Goal: Navigation & Orientation: Find specific page/section

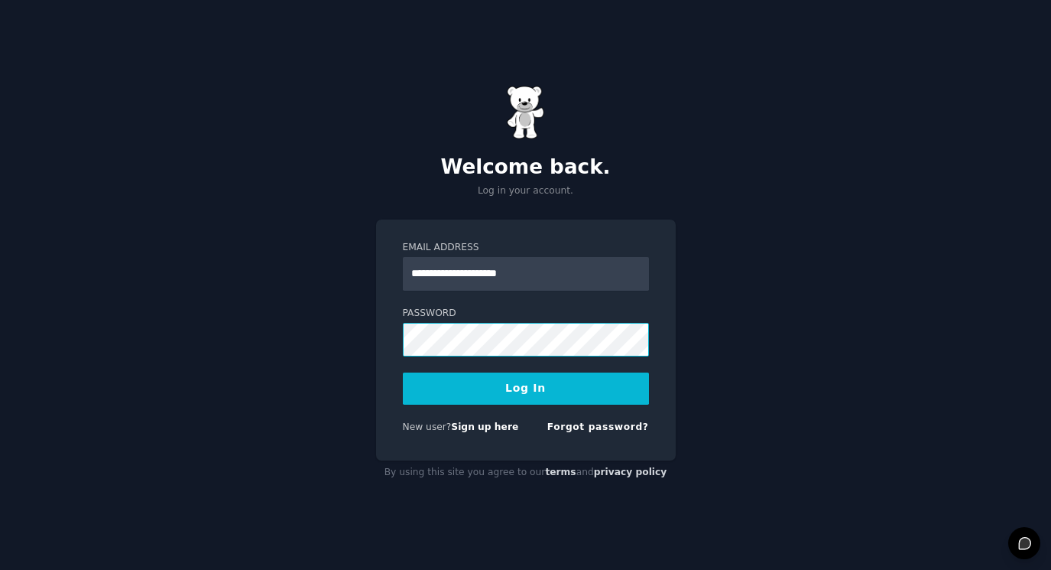
click at [403, 372] on button "Log In" at bounding box center [526, 388] width 246 height 32
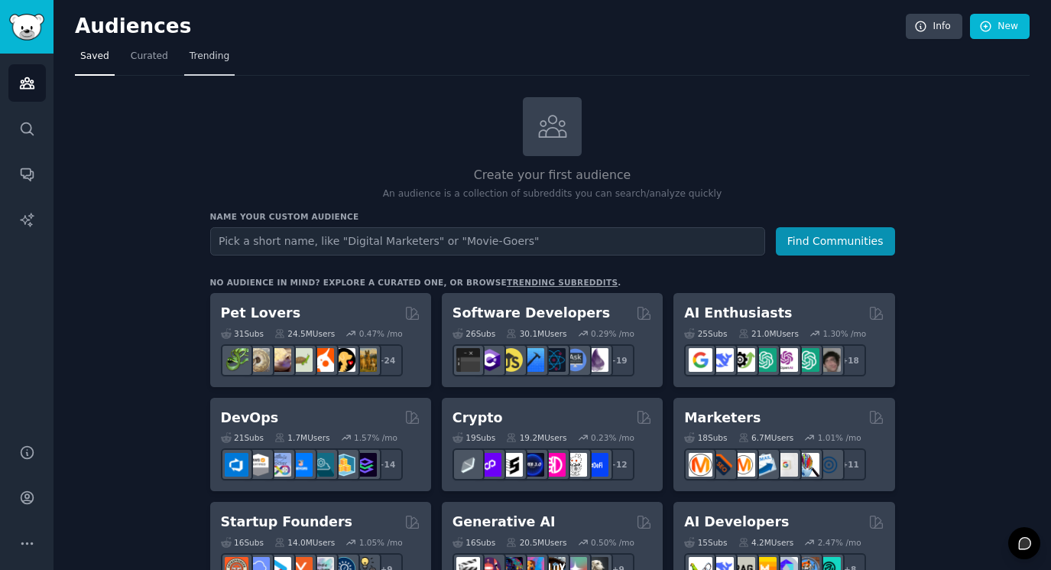
click at [191, 64] on link "Trending" at bounding box center [209, 59] width 50 height 31
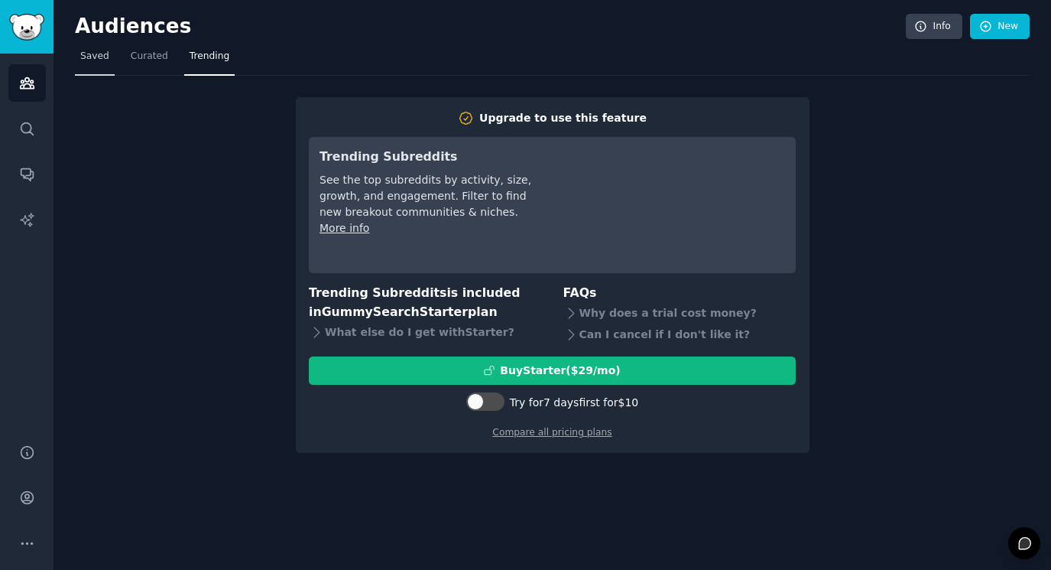
click at [96, 63] on link "Saved" at bounding box center [95, 59] width 40 height 31
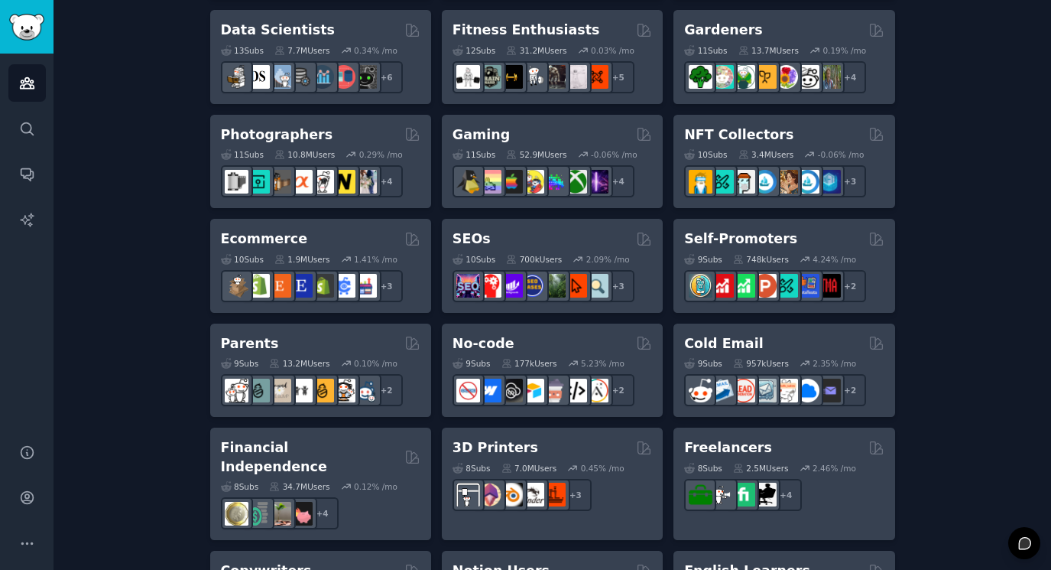
scroll to position [703, 0]
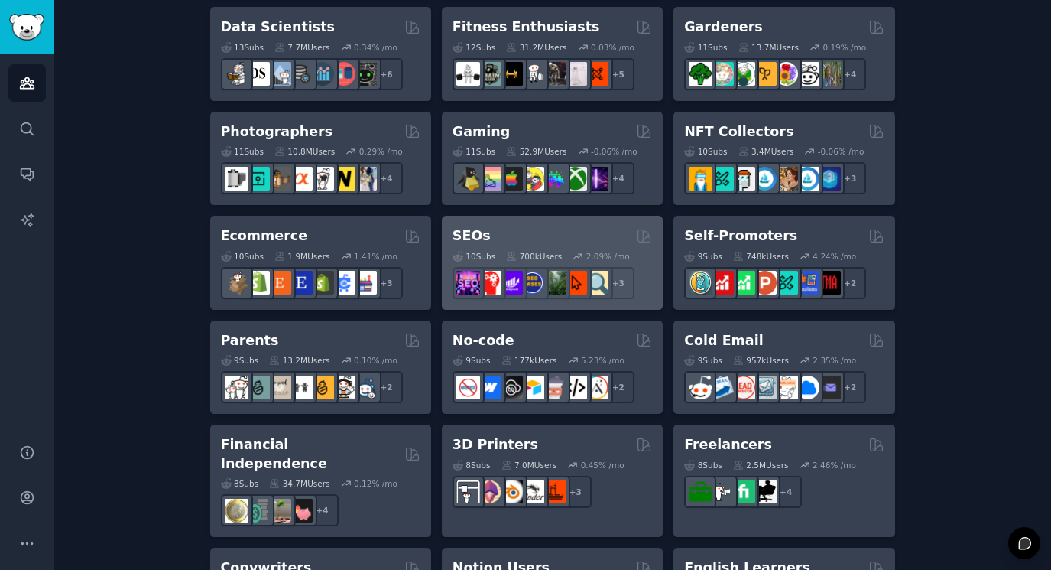
click at [510, 235] on div "SEOs" at bounding box center [553, 235] width 200 height 19
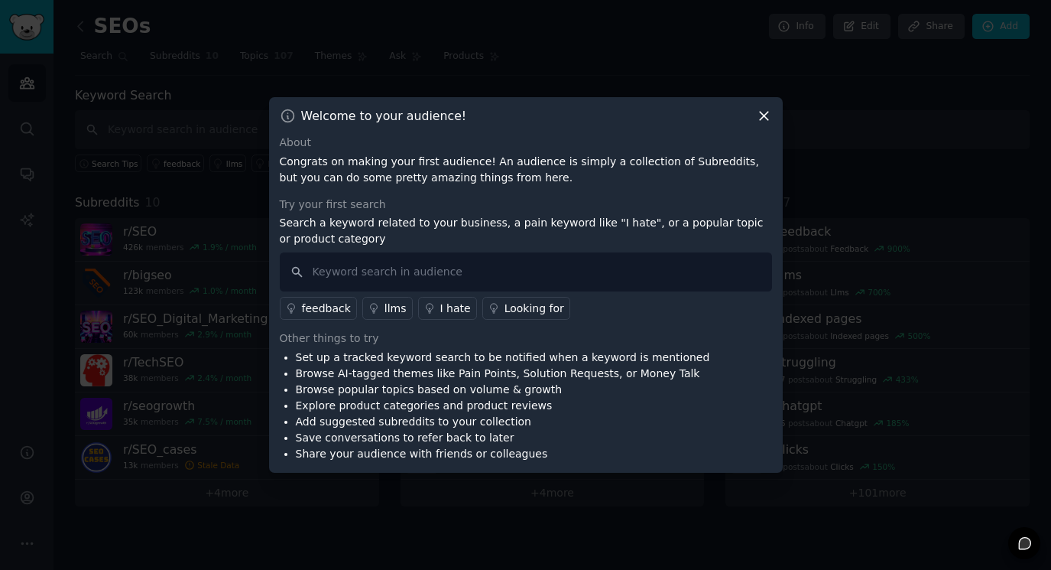
click at [765, 116] on icon at bounding box center [764, 116] width 8 height 8
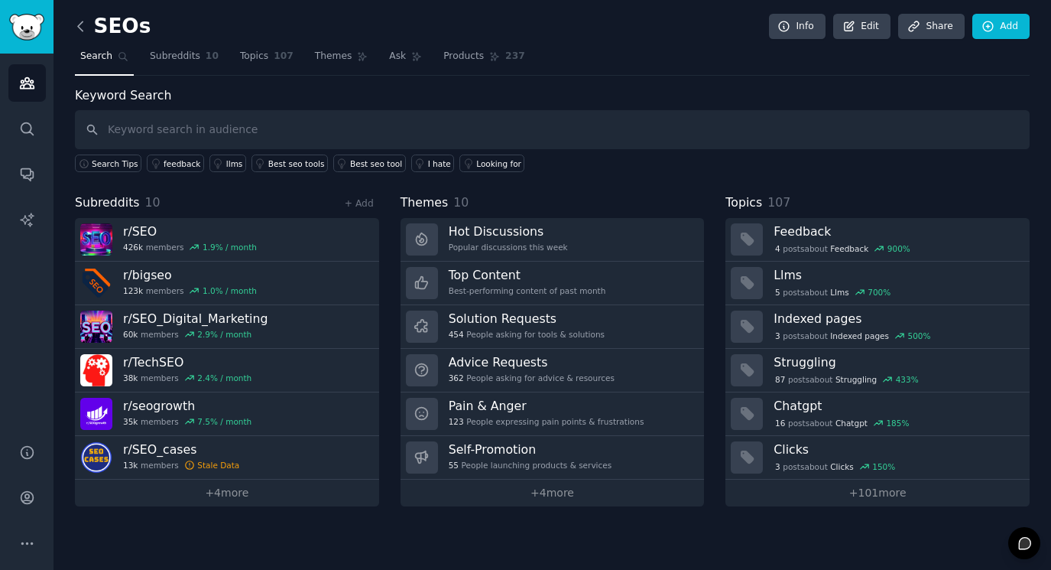
click at [83, 31] on icon at bounding box center [81, 26] width 16 height 16
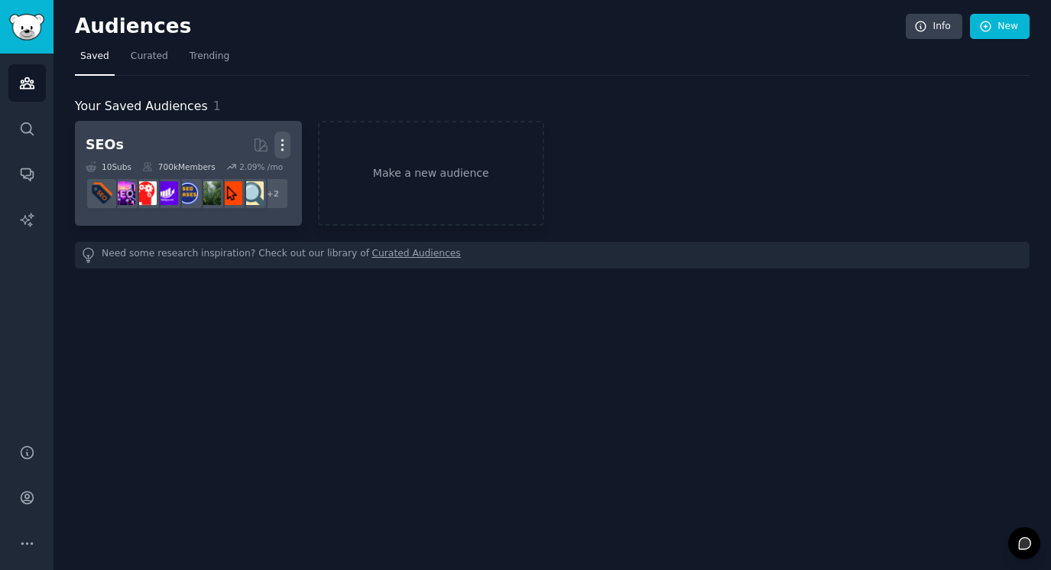
click at [287, 145] on icon "button" at bounding box center [282, 145] width 16 height 16
click at [247, 181] on p "Delete" at bounding box center [240, 177] width 35 height 16
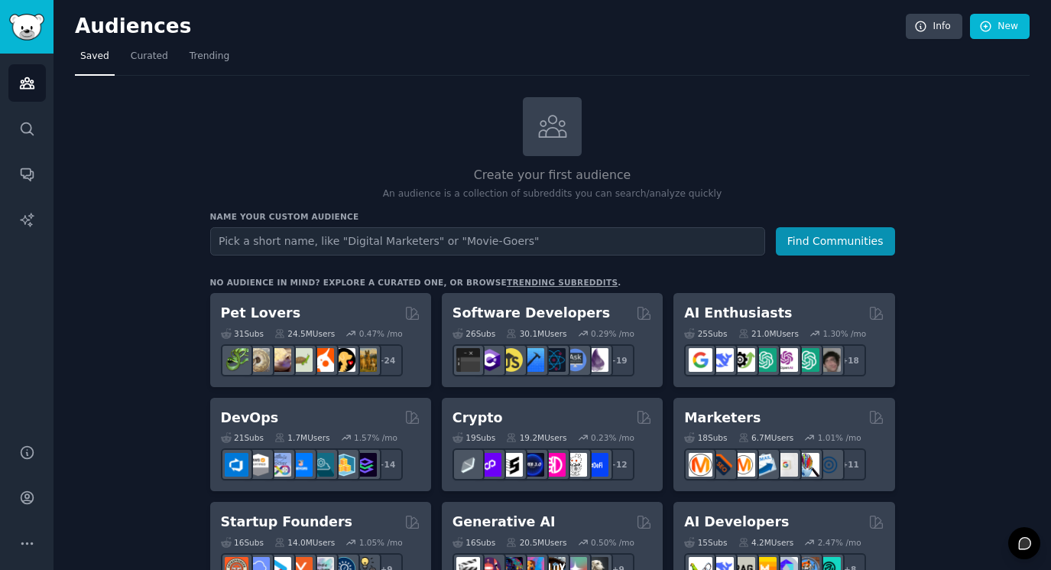
click at [533, 281] on link "trending subreddits" at bounding box center [562, 282] width 111 height 9
